Goal: Task Accomplishment & Management: Complete application form

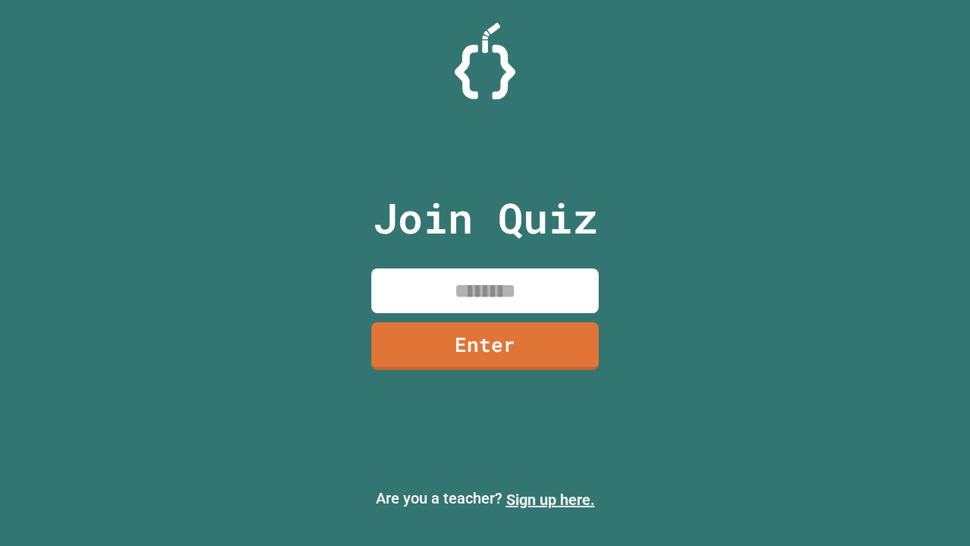
click at [550, 499] on link "Sign up here." at bounding box center [550, 499] width 89 height 18
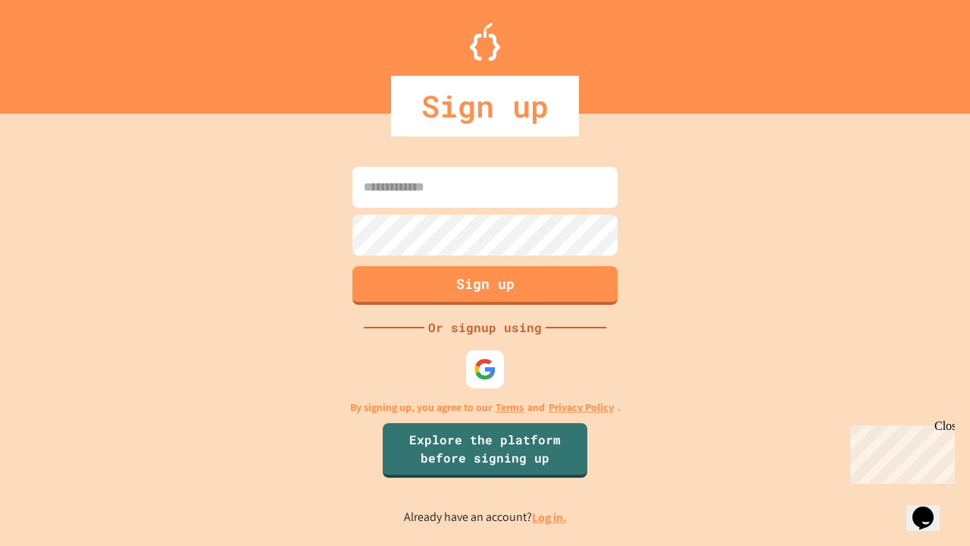
click at [550, 517] on link "Log in." at bounding box center [549, 517] width 35 height 16
